Goal: Task Accomplishment & Management: Manage account settings

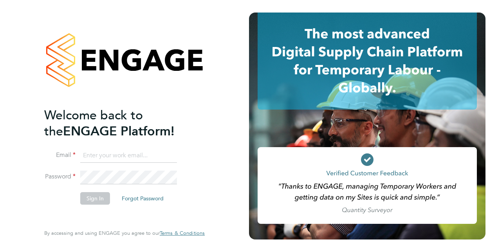
type input "lee.cole@vistry.co.uk"
click at [89, 196] on button "Sign In" at bounding box center [95, 198] width 30 height 13
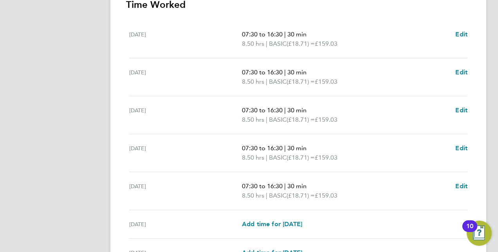
scroll to position [246, 0]
click at [456, 181] on link "Edit" at bounding box center [461, 185] width 12 height 9
select select "30"
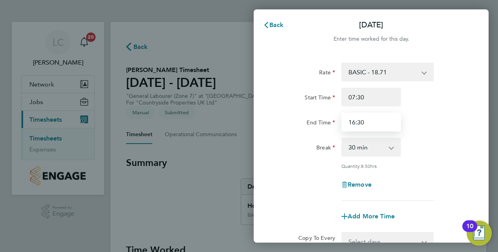
click at [353, 120] on input "16:30" at bounding box center [370, 122] width 59 height 19
type input "15:30"
click at [454, 149] on div "Break 0 min 15 min 30 min 45 min 60 min 75 min 90 min" at bounding box center [370, 147] width 197 height 19
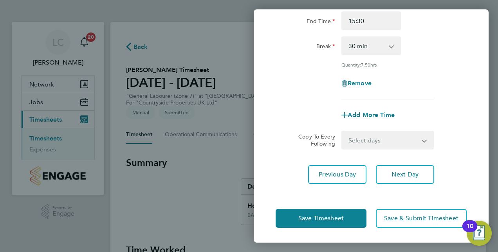
scroll to position [101, 0]
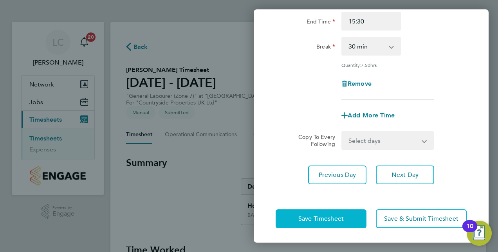
click at [342, 215] on span "Save Timesheet" at bounding box center [320, 219] width 45 height 8
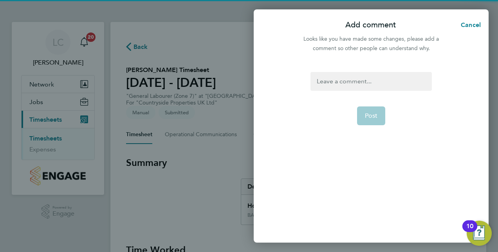
click at [363, 79] on div at bounding box center [370, 81] width 121 height 19
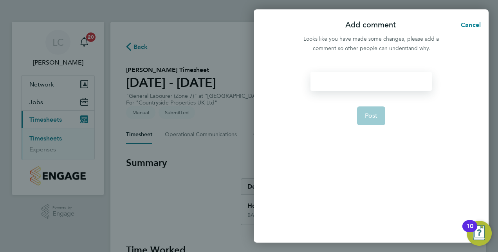
click at [363, 78] on div at bounding box center [370, 81] width 121 height 19
click at [368, 104] on form "adjusted [DATE] hours Post" at bounding box center [370, 126] width 127 height 108
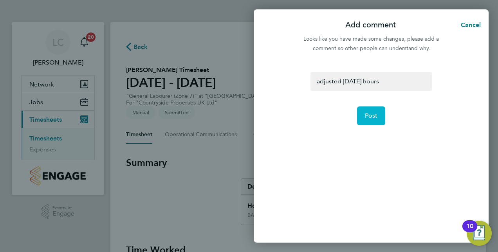
click at [371, 114] on span "Post" at bounding box center [371, 116] width 13 height 8
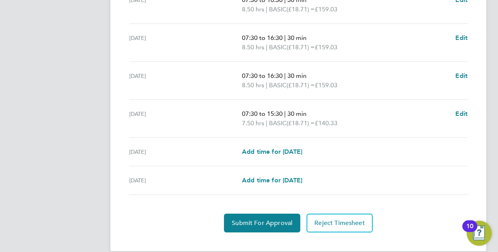
scroll to position [318, 0]
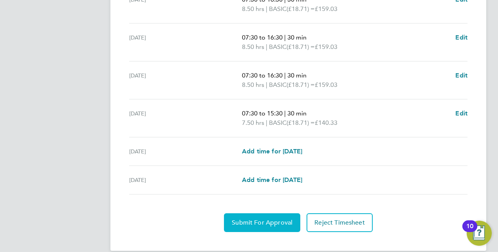
click at [252, 219] on span "Submit For Approval" at bounding box center [262, 223] width 61 height 8
click at [270, 213] on button "Approve Timesheet" at bounding box center [261, 222] width 73 height 19
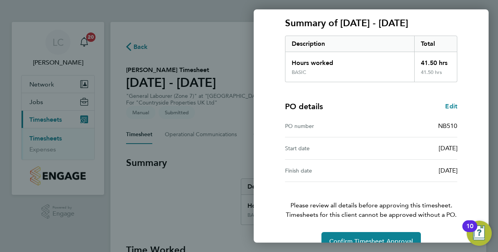
scroll to position [122, 0]
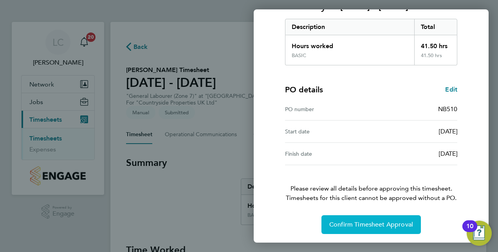
click at [350, 228] on button "Confirm Timesheet Approval" at bounding box center [370, 224] width 99 height 19
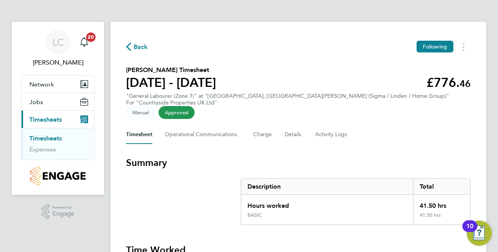
click at [38, 137] on link "Timesheets" at bounding box center [45, 138] width 32 height 7
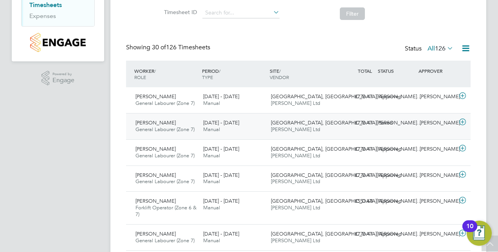
click at [164, 122] on span "[PERSON_NAME]" at bounding box center [155, 122] width 40 height 7
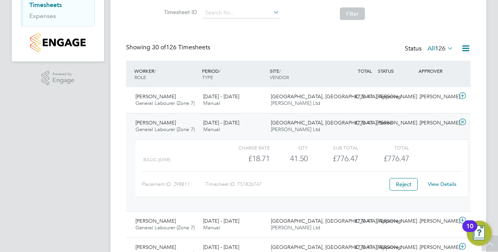
click at [455, 182] on link "View Details" at bounding box center [442, 184] width 29 height 7
